Goal: Navigation & Orientation: Find specific page/section

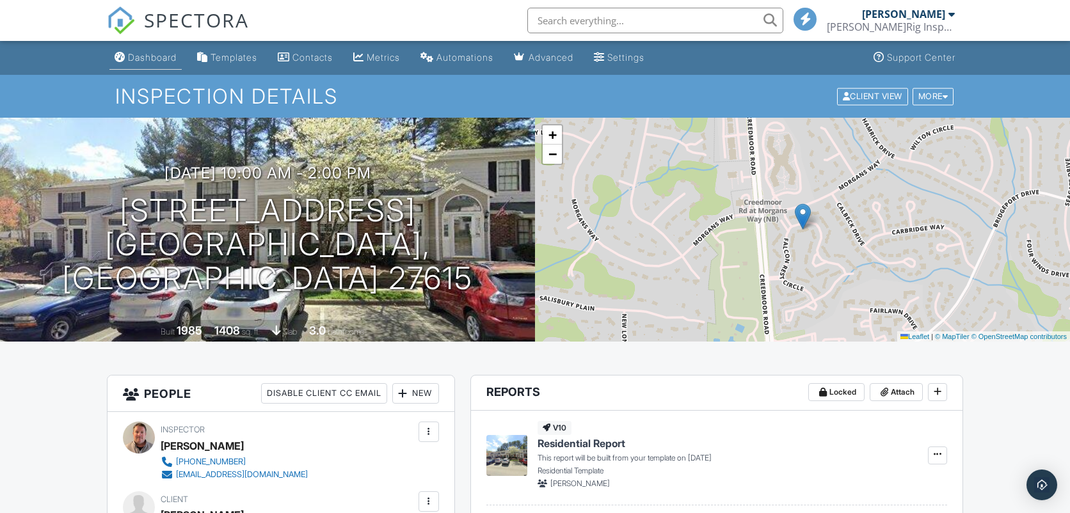
click at [153, 57] on div "Dashboard" at bounding box center [152, 57] width 49 height 11
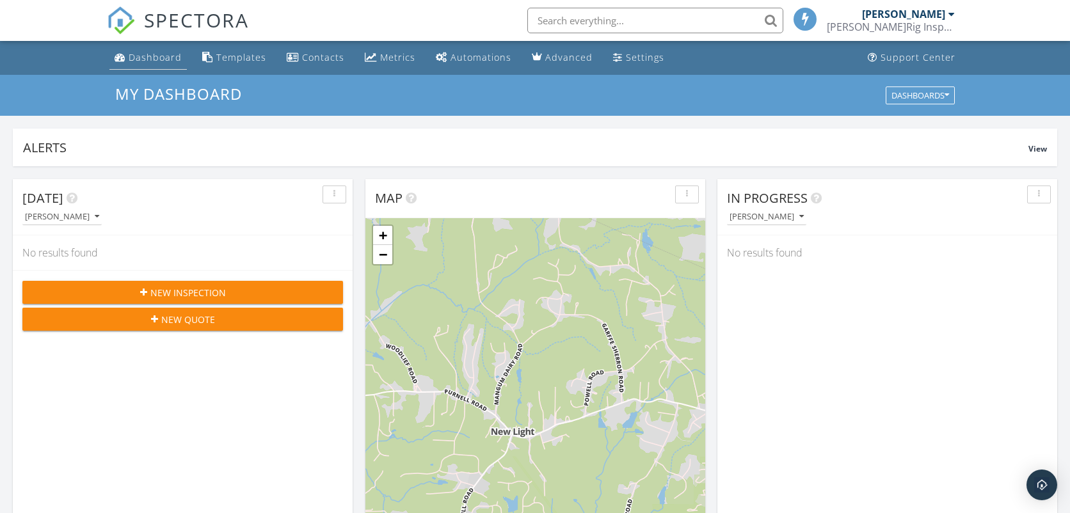
click at [154, 57] on div "Dashboard" at bounding box center [155, 57] width 53 height 12
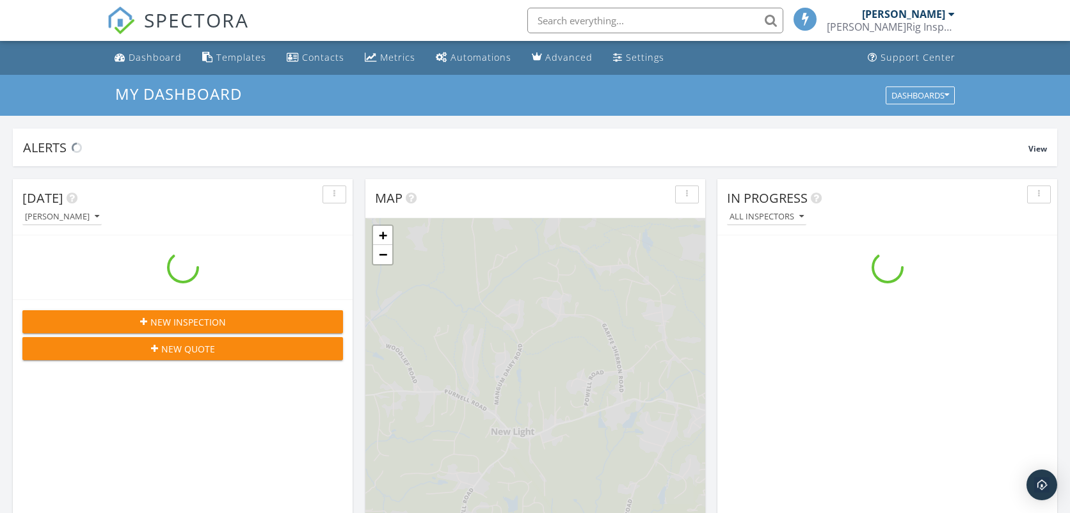
scroll to position [1187, 1092]
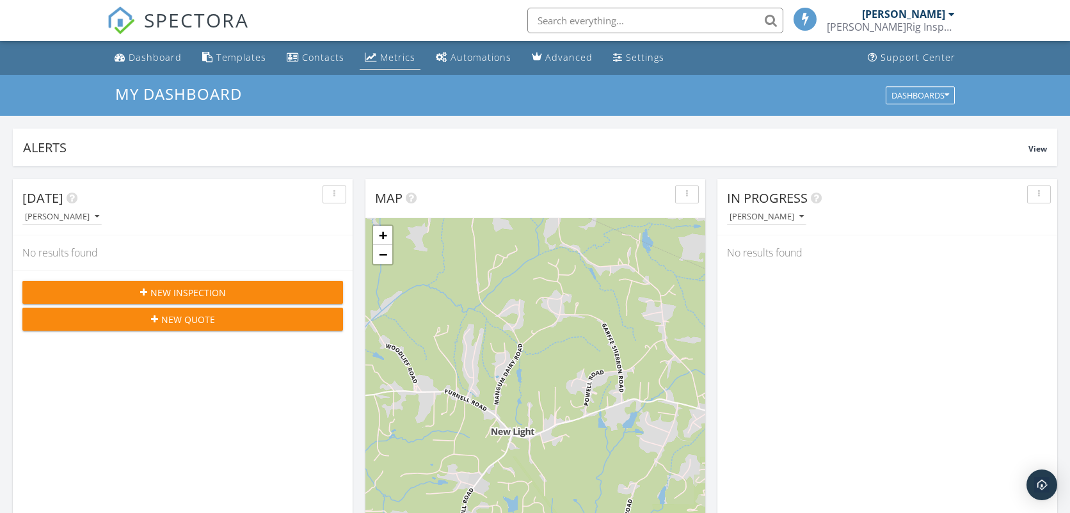
click at [394, 56] on div "Metrics" at bounding box center [397, 57] width 35 height 12
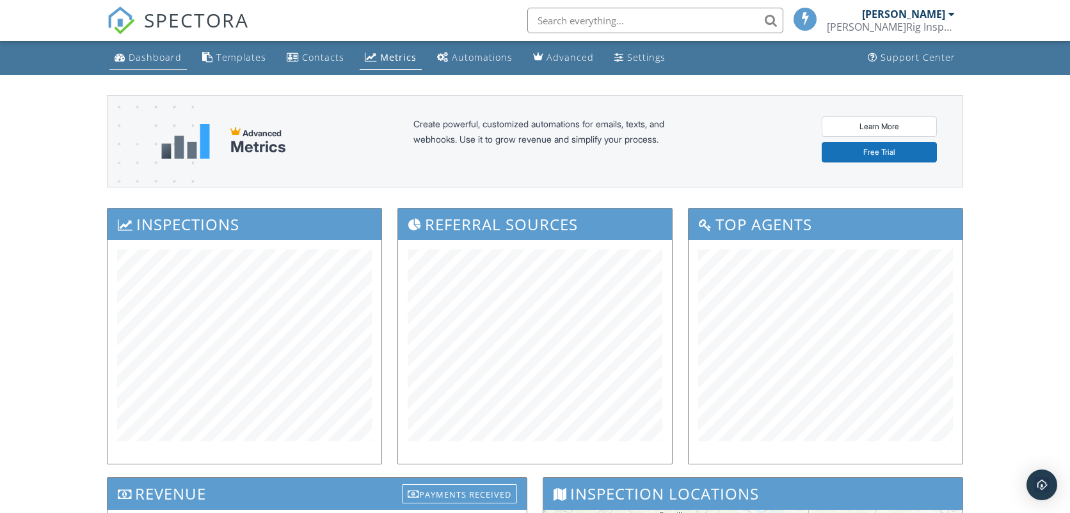
click at [150, 58] on div "Dashboard" at bounding box center [155, 57] width 53 height 12
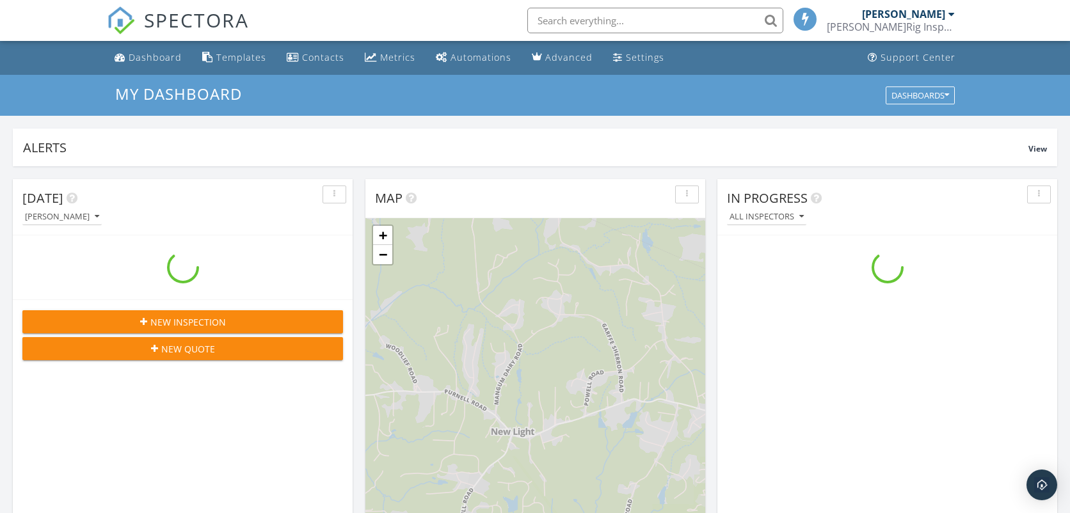
scroll to position [1187, 1092]
